Goal: Find specific page/section: Find specific page/section

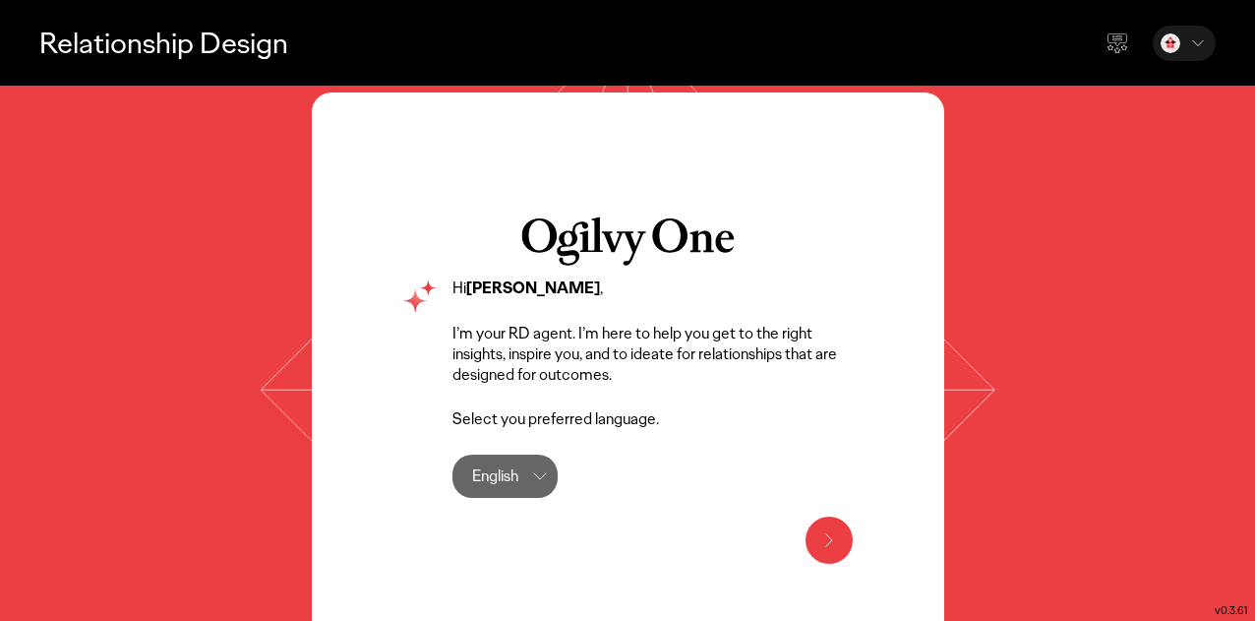
scroll to position [73, 0]
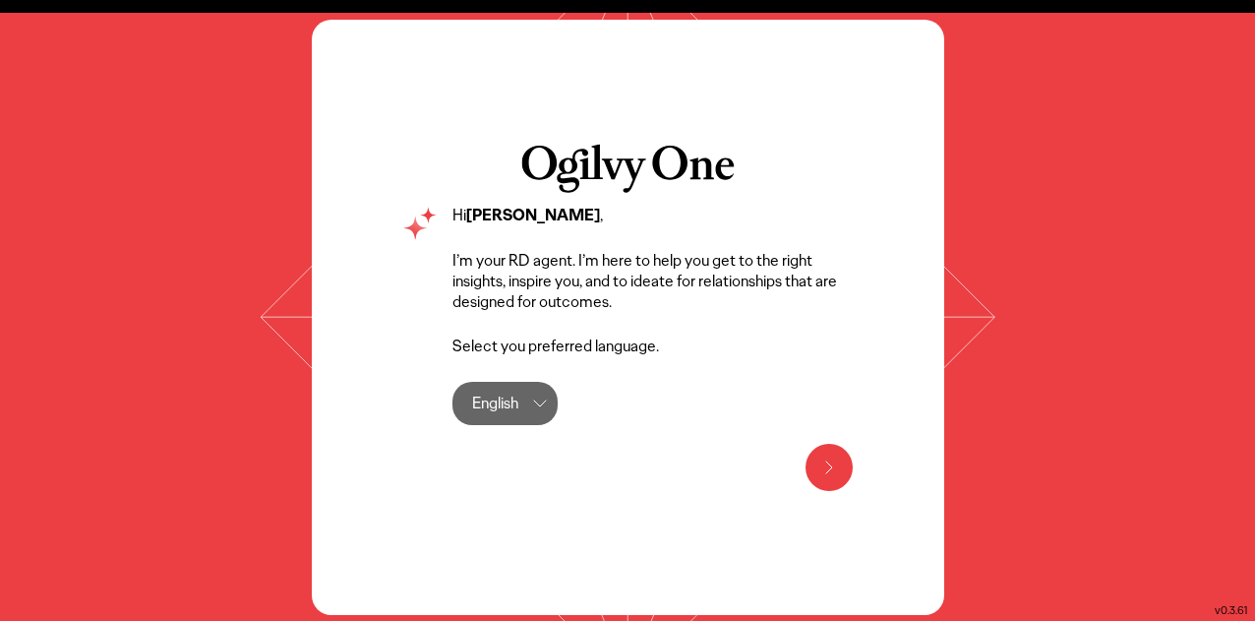
click at [529, 412] on div "English English" at bounding box center [504, 403] width 105 height 43
click at [523, 444] on label "English" at bounding box center [531, 459] width 116 height 39
click at [838, 461] on icon at bounding box center [829, 467] width 24 height 24
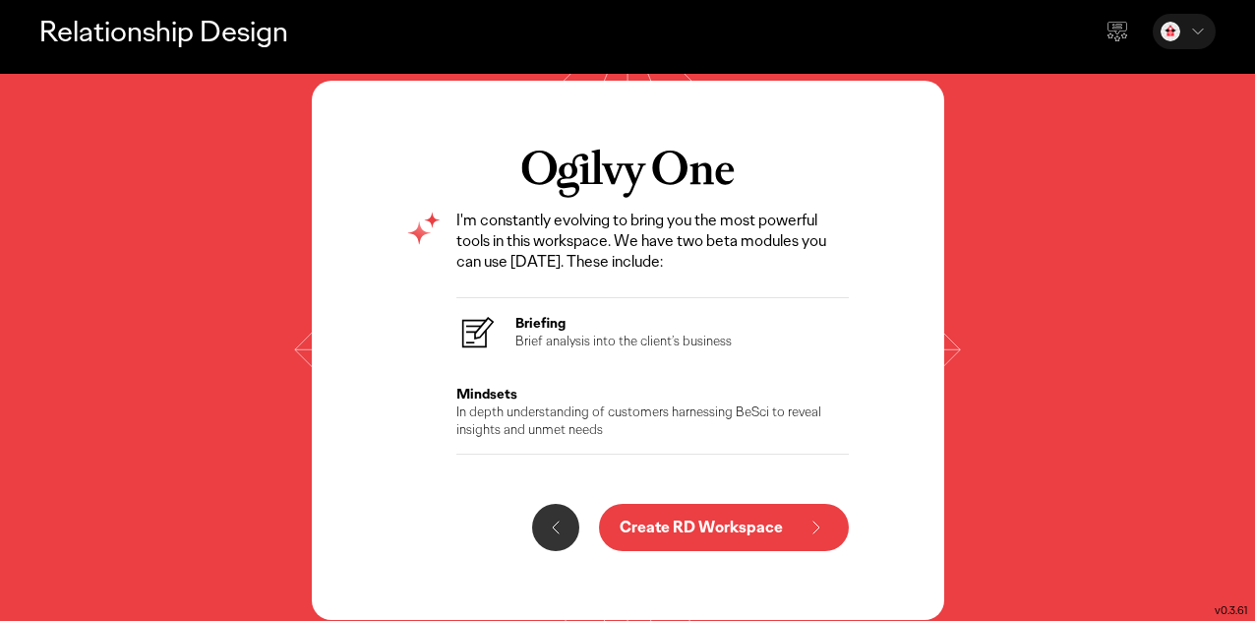
scroll to position [16, 0]
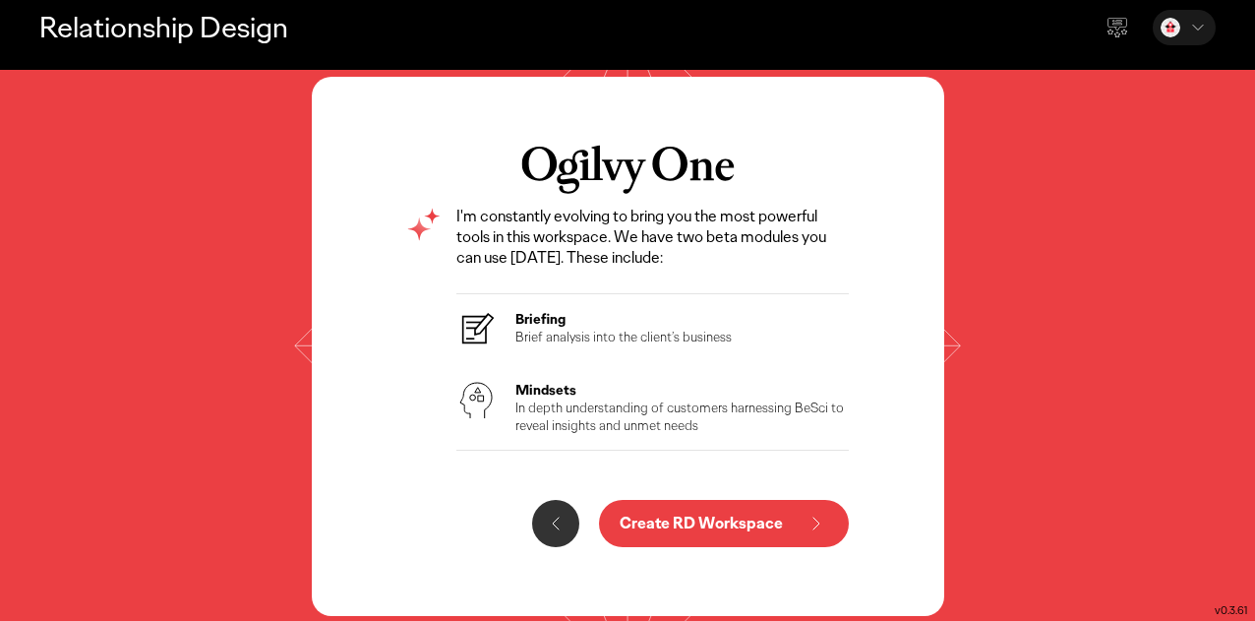
click at [671, 533] on button "Create RD Workspace" at bounding box center [724, 523] width 250 height 47
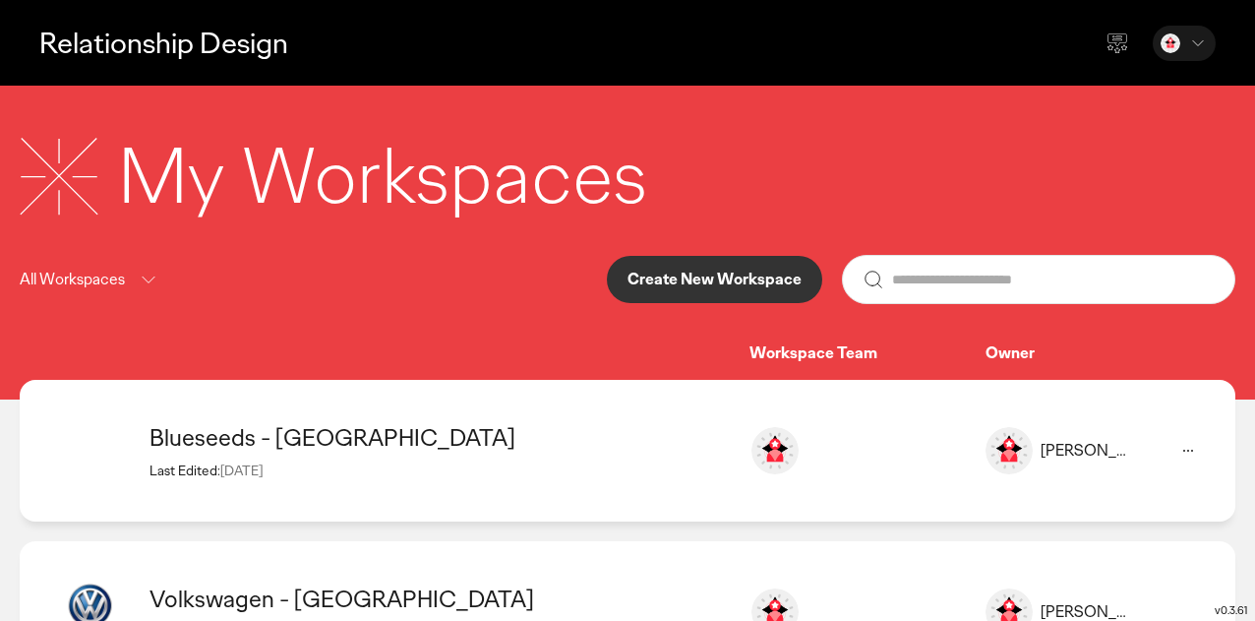
scroll to position [262, 0]
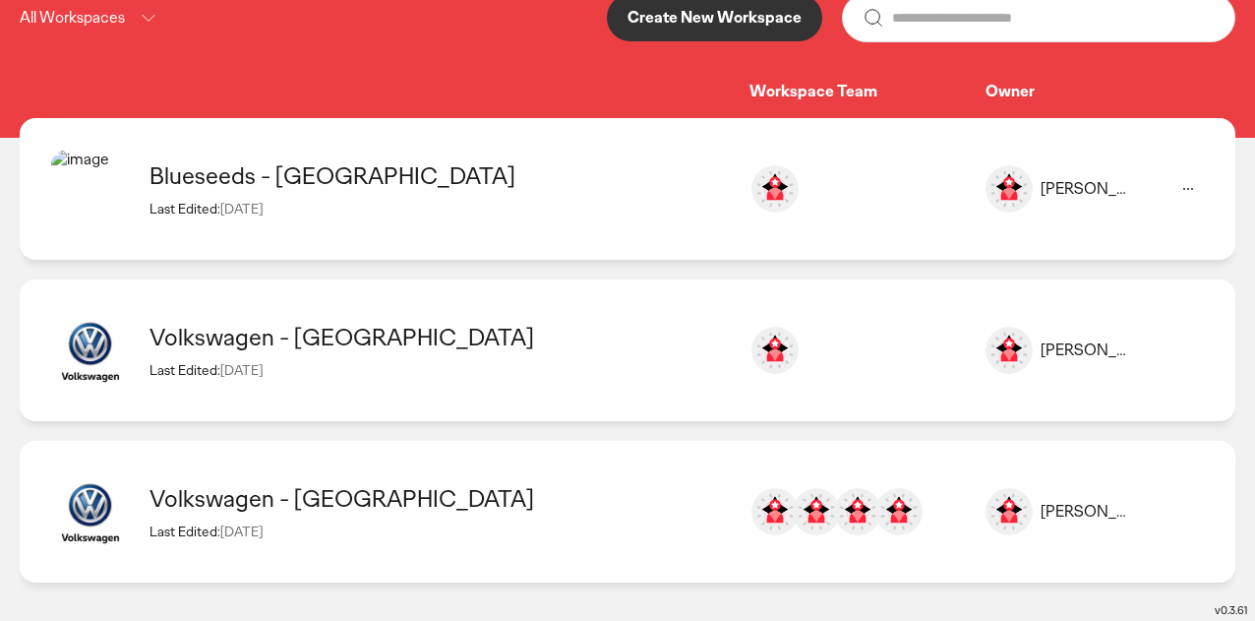
click at [197, 177] on div "Blueseeds - Taiwan" at bounding box center [439, 175] width 580 height 30
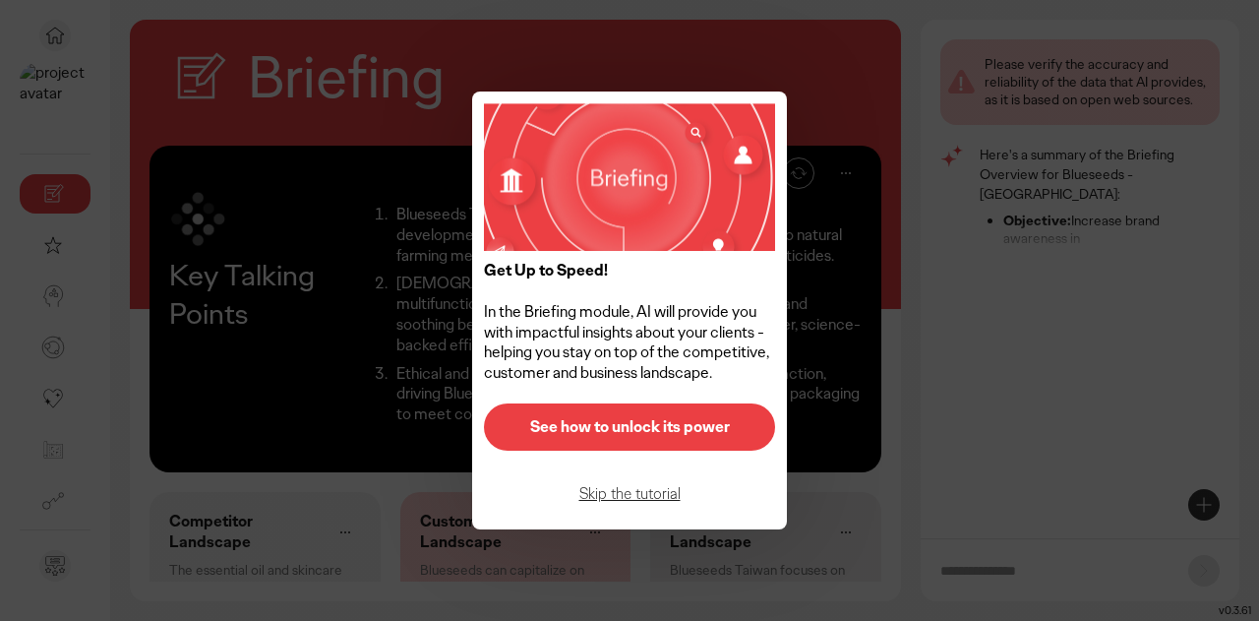
click at [625, 493] on p "Skip the tutorial" at bounding box center [629, 494] width 250 height 16
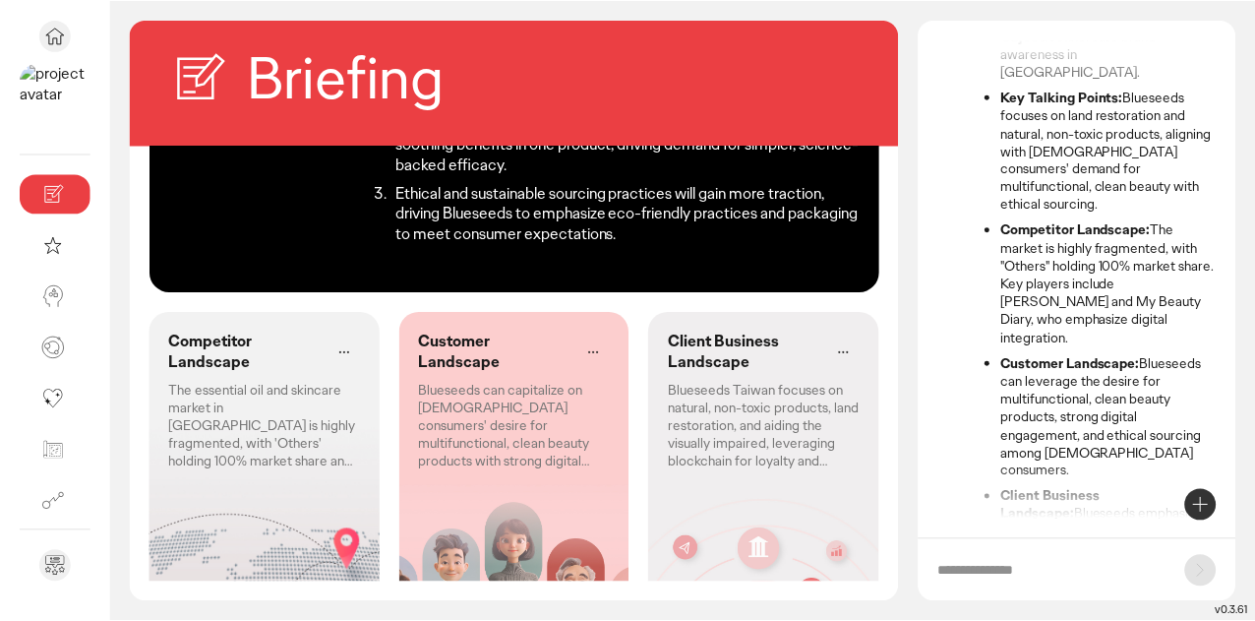
scroll to position [201, 0]
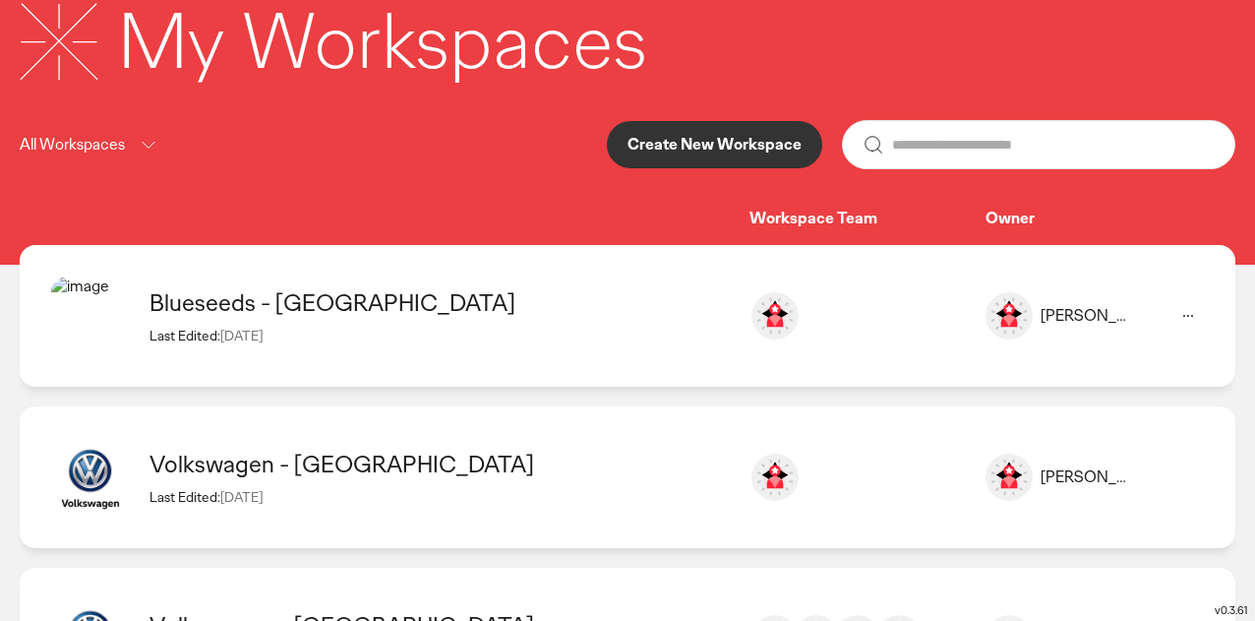
scroll to position [262, 0]
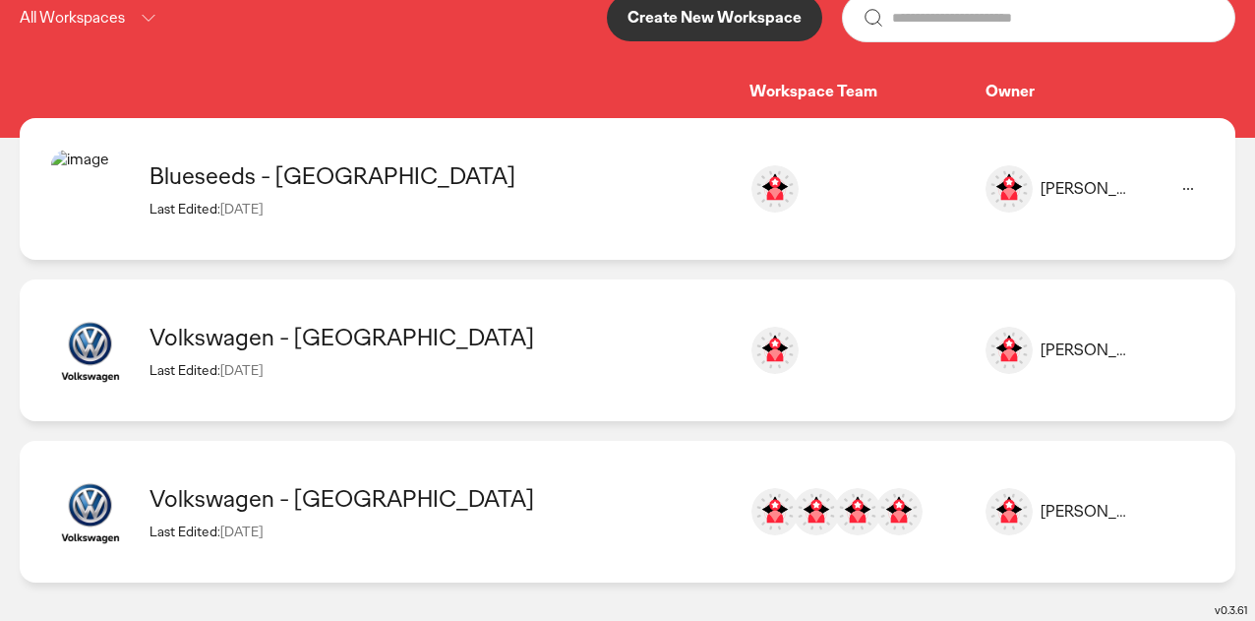
click at [406, 503] on div "Volkswagen - Taiwan" at bounding box center [439, 498] width 580 height 30
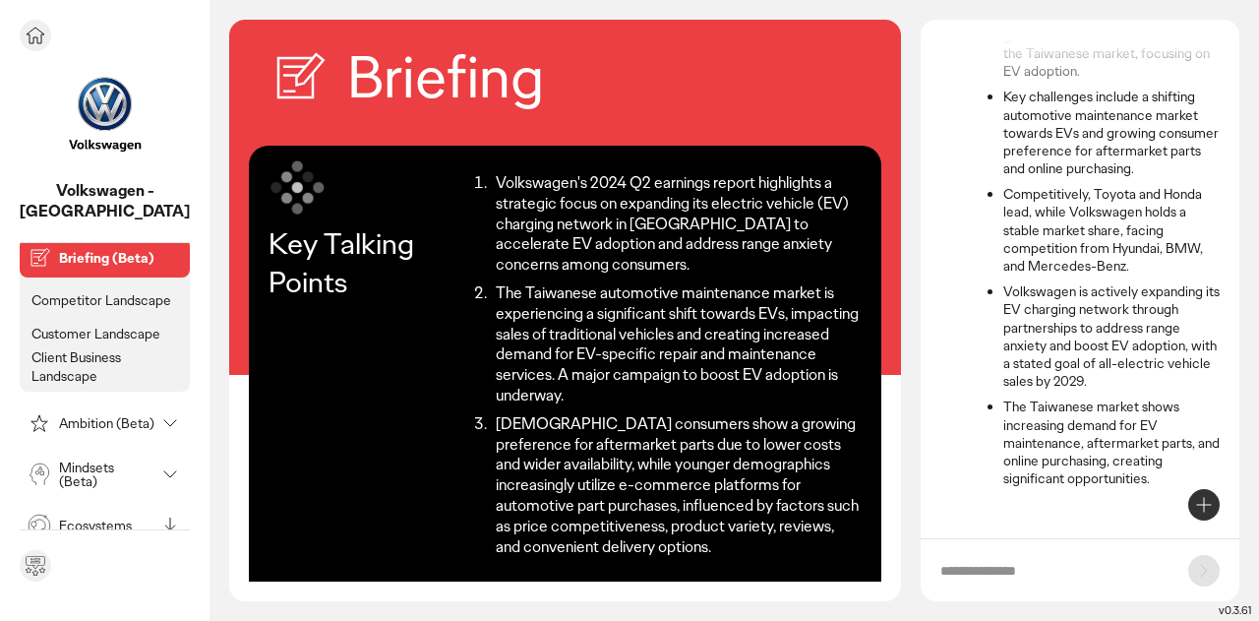
scroll to position [26, 0]
click at [104, 354] on p "Client Business Landscape" at bounding box center [106, 364] width 150 height 35
